Goal: Navigation & Orientation: Find specific page/section

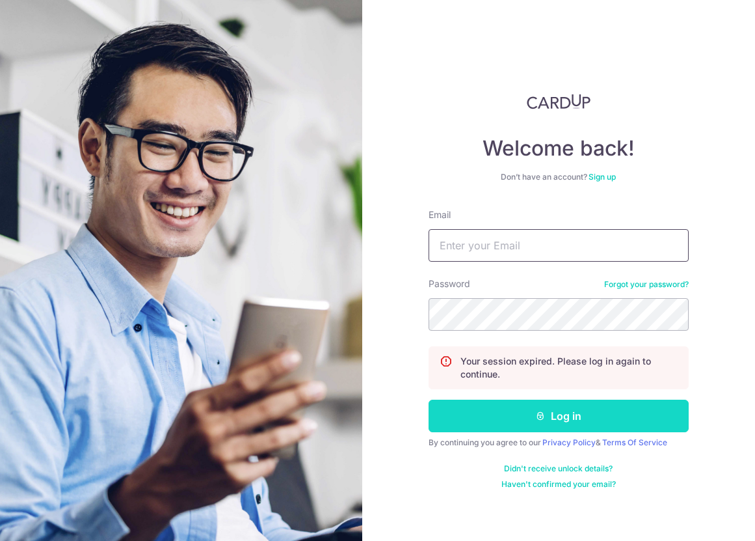
type input "[EMAIL_ADDRESS][DOMAIN_NAME]"
click at [544, 416] on icon "submit" at bounding box center [540, 415] width 10 height 10
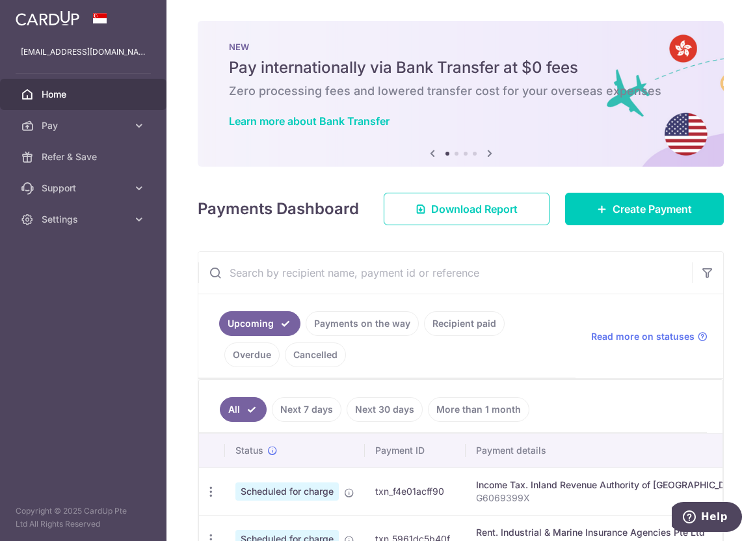
click at [485, 154] on icon at bounding box center [490, 153] width 16 height 16
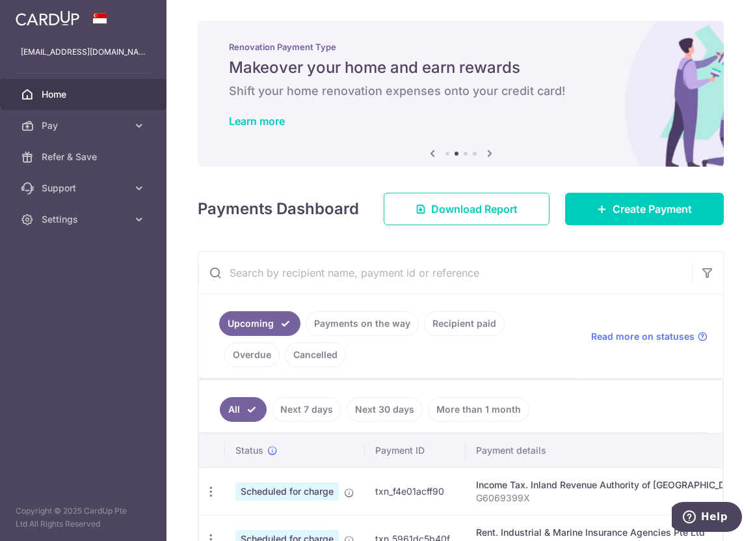
click at [485, 154] on icon at bounding box center [490, 153] width 16 height 16
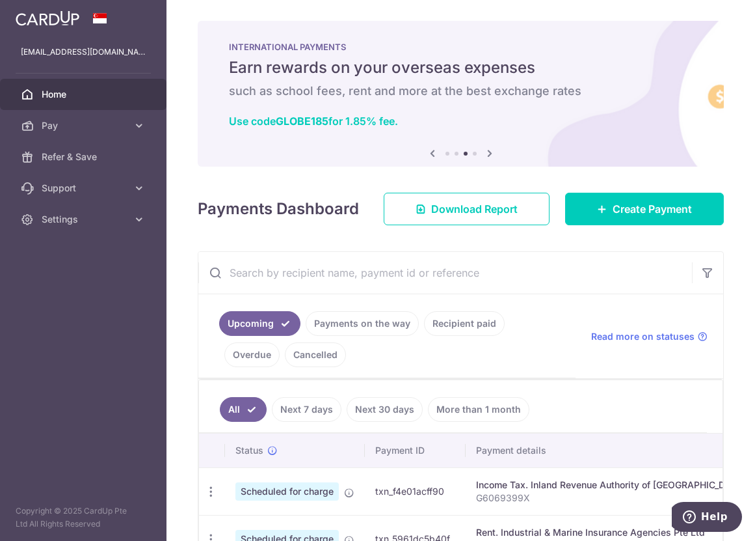
click at [485, 154] on icon at bounding box center [490, 153] width 16 height 16
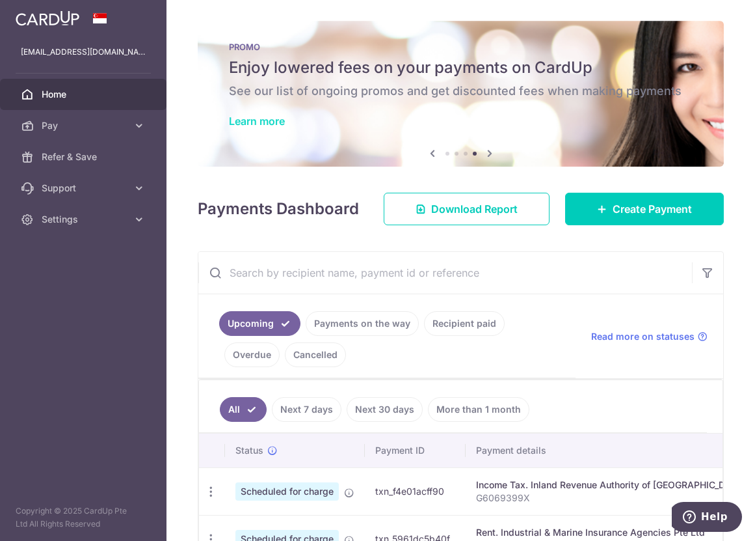
click at [252, 126] on link "Learn more" at bounding box center [257, 120] width 56 height 13
